Goal: Transaction & Acquisition: Purchase product/service

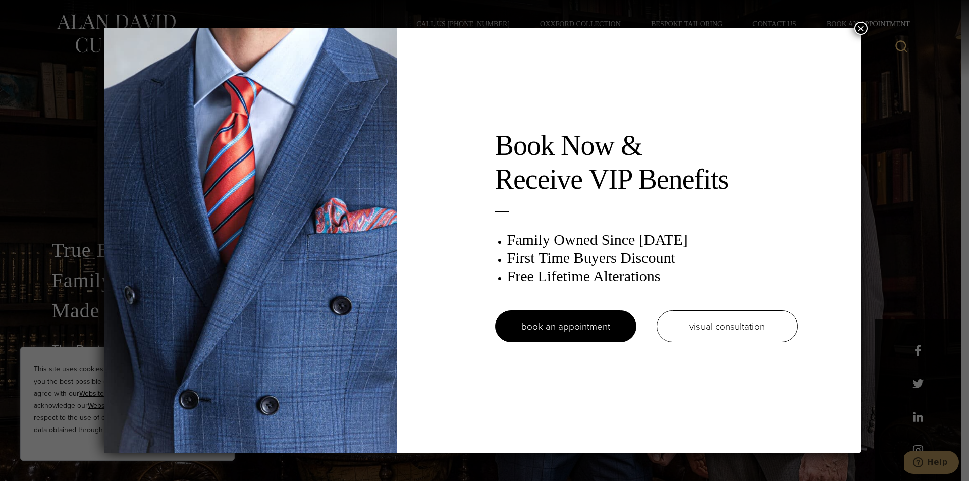
click at [864, 27] on button "×" at bounding box center [861, 28] width 13 height 13
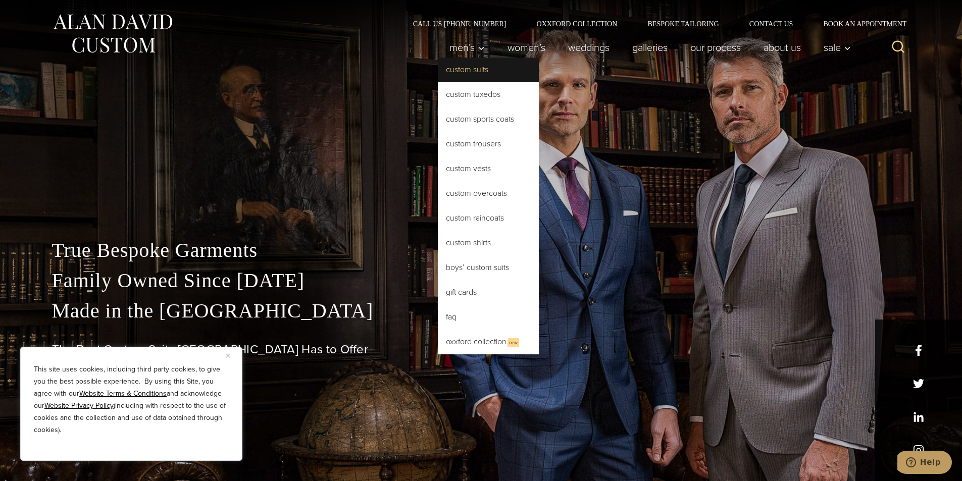
click at [473, 74] on link "Custom Suits" at bounding box center [488, 70] width 101 height 24
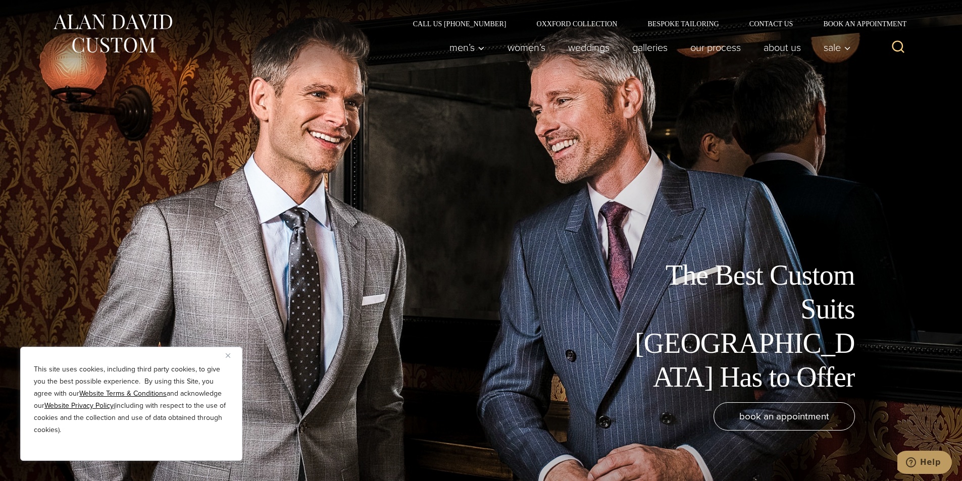
drag, startPoint x: 521, startPoint y: 429, endPoint x: 491, endPoint y: 184, distance: 247.1
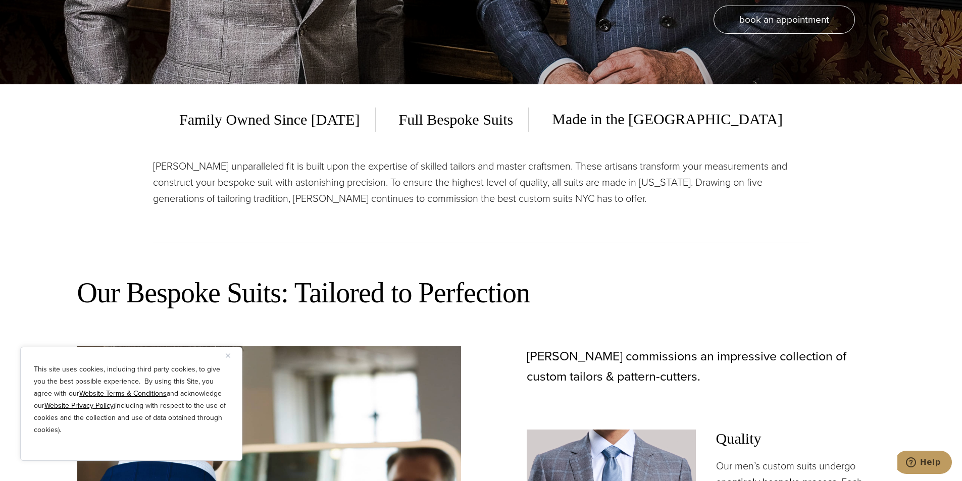
scroll to position [454, 0]
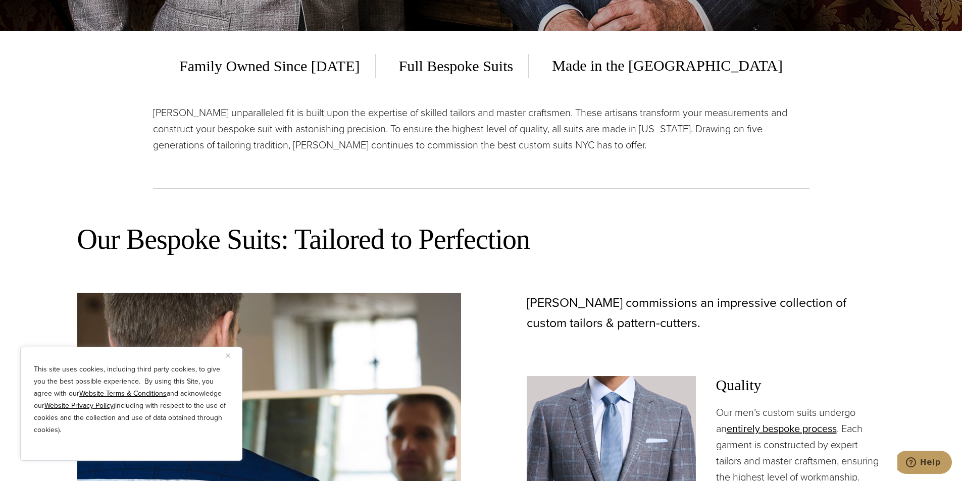
drag, startPoint x: 575, startPoint y: 303, endPoint x: 570, endPoint y: 292, distance: 12.0
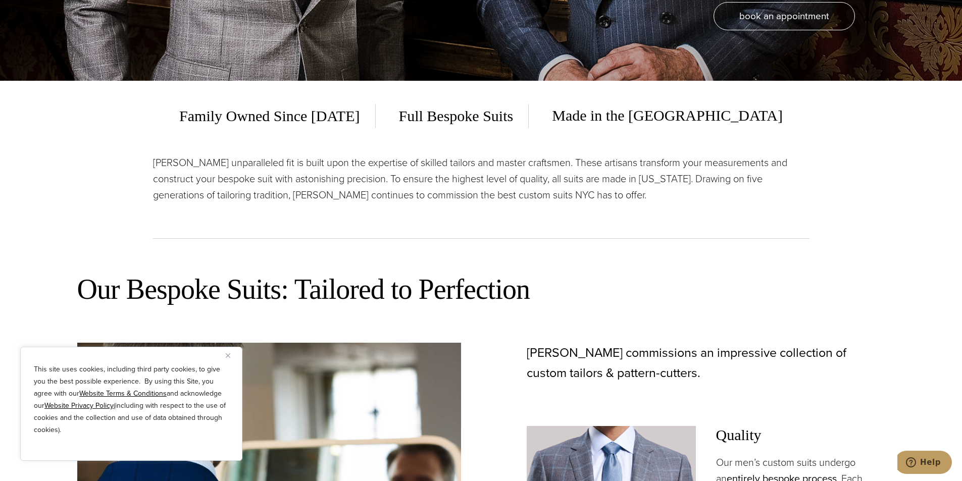
click at [570, 292] on h2 "Our Bespoke Suits: Tailored to Perfection" at bounding box center [481, 290] width 808 height 36
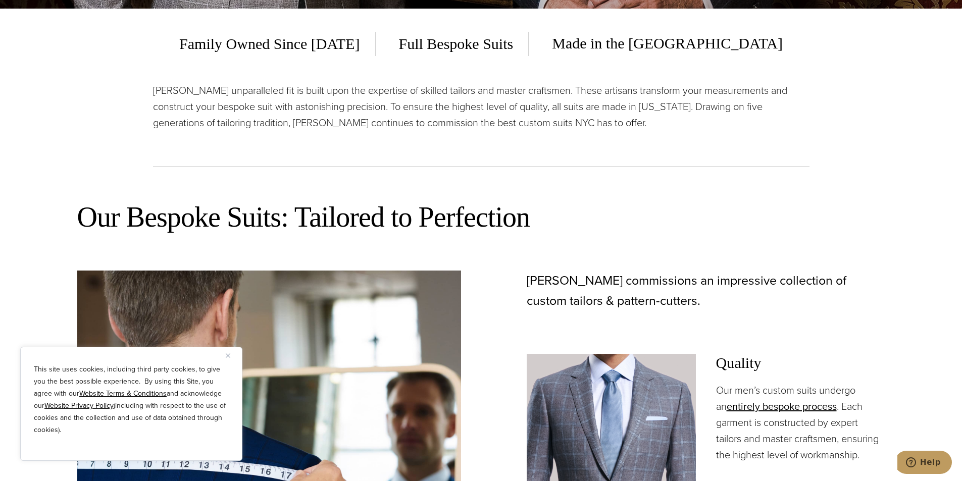
scroll to position [0, 0]
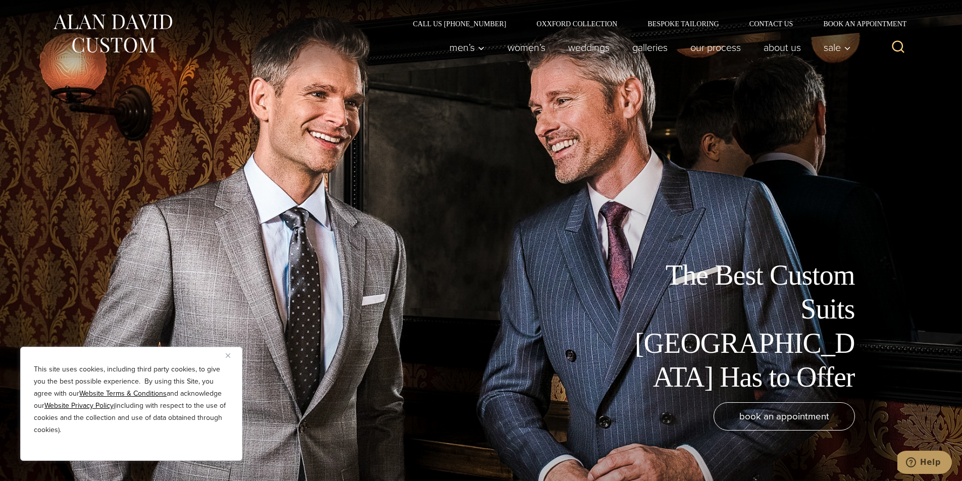
drag, startPoint x: 569, startPoint y: 292, endPoint x: 517, endPoint y: 71, distance: 226.5
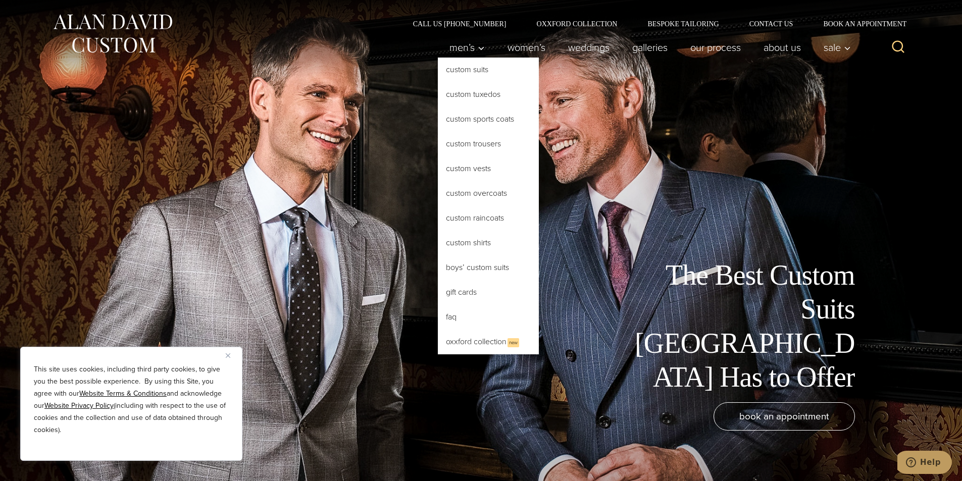
click at [469, 67] on link "Custom Suits" at bounding box center [488, 70] width 101 height 24
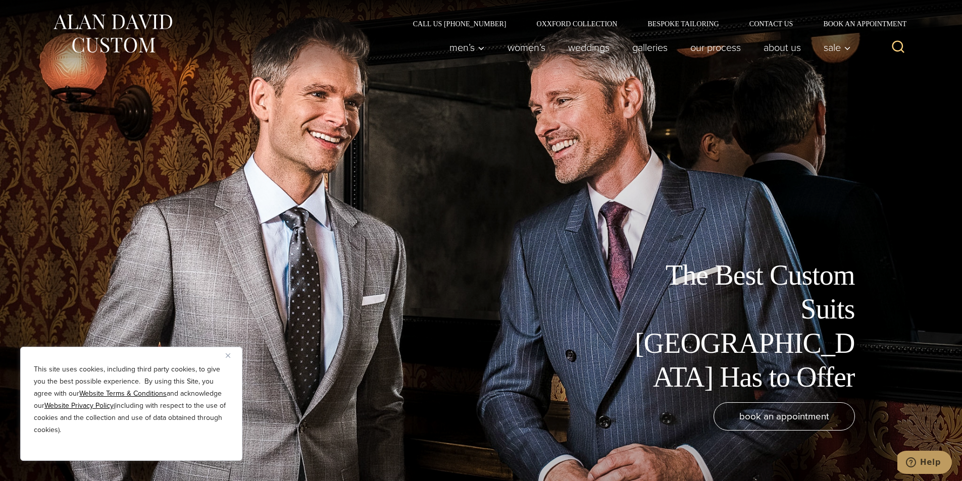
scroll to position [252, 0]
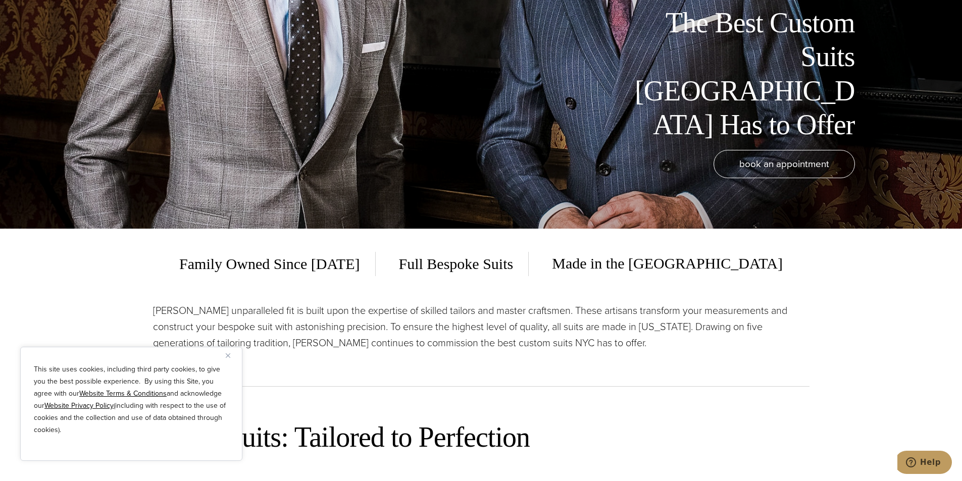
click at [223, 353] on div "This site uses cookies, including third party cookies, to give you the best pos…" at bounding box center [131, 404] width 222 height 114
click at [221, 354] on div "This site uses cookies, including third party cookies, to give you the best pos…" at bounding box center [131, 404] width 222 height 114
click at [220, 354] on div "This site uses cookies, including third party cookies, to give you the best pos…" at bounding box center [131, 404] width 222 height 114
click at [226, 352] on div "This site uses cookies, including third party cookies, to give you the best pos…" at bounding box center [131, 404] width 222 height 114
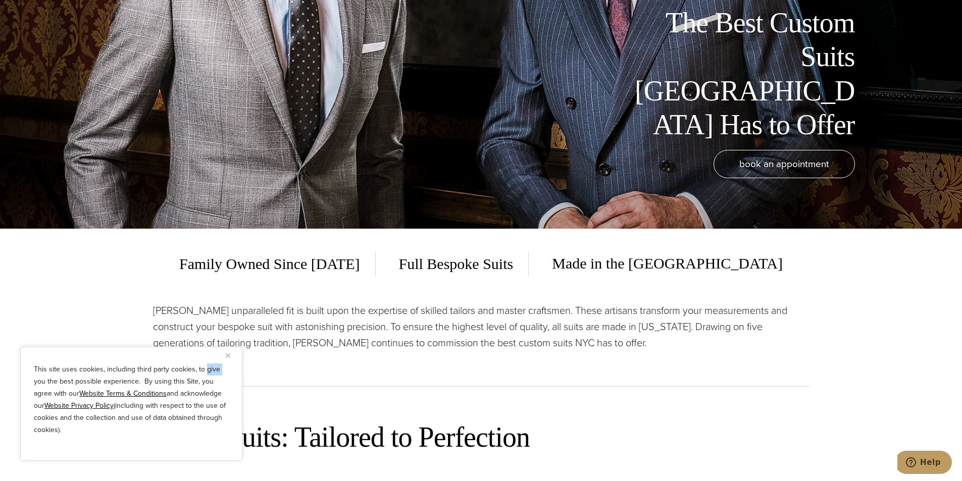
click at [228, 352] on button "Close" at bounding box center [232, 355] width 12 height 12
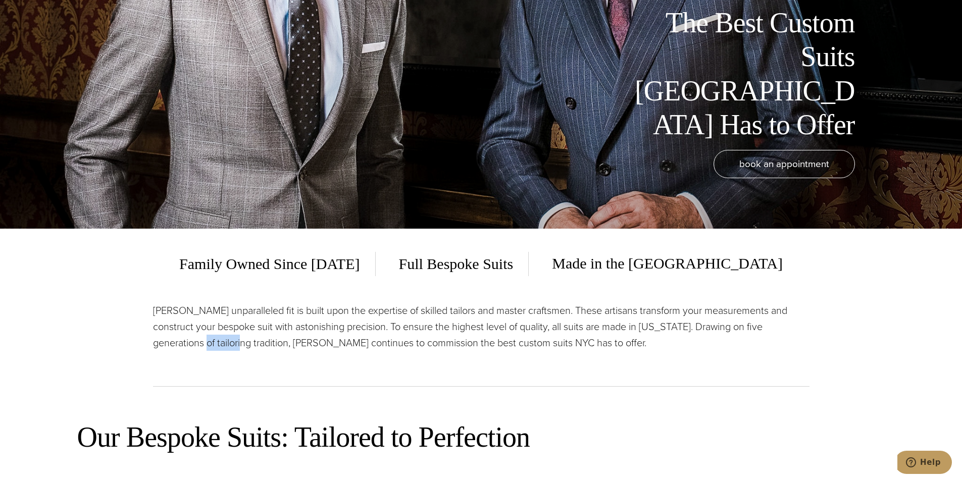
click at [228, 352] on div "Alan David’s unparalleled fit is built upon the expertise of skilled tailors an…" at bounding box center [481, 344] width 656 height 84
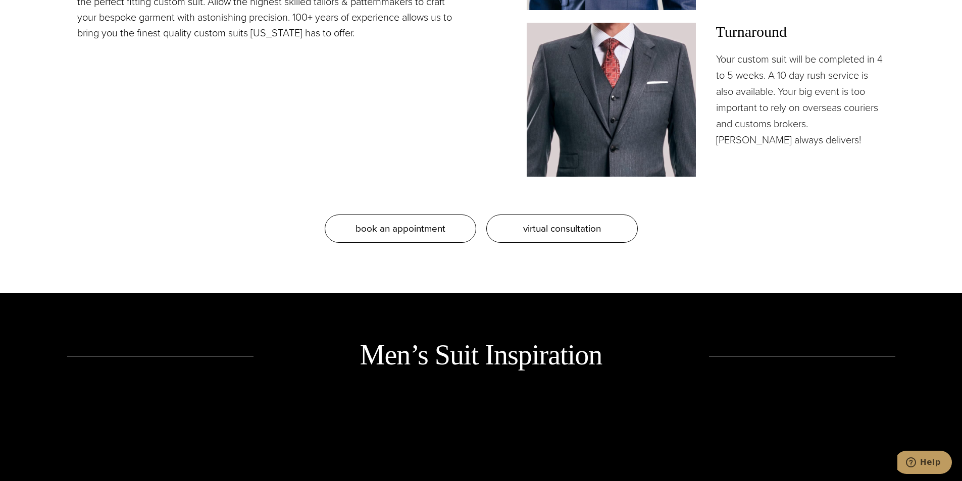
scroll to position [1211, 0]
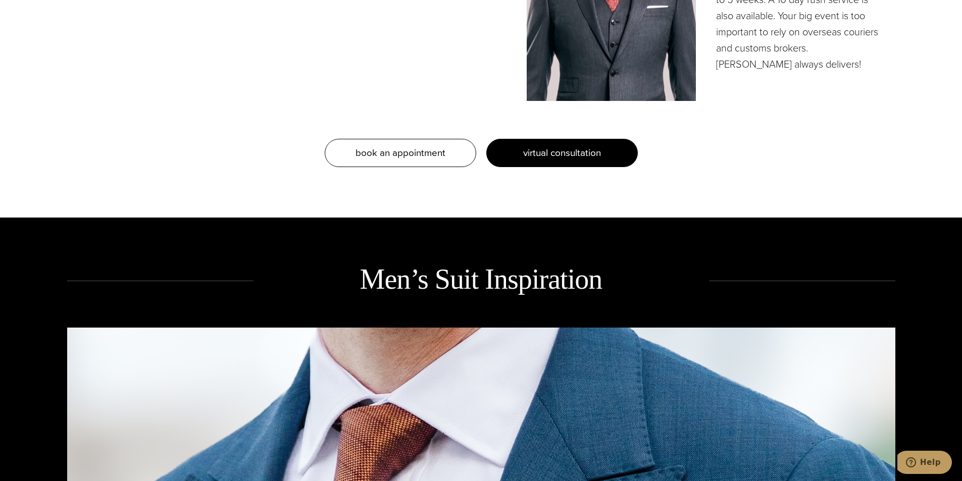
click at [560, 139] on link "virtual consultation" at bounding box center [561, 153] width 151 height 28
